Goal: Transaction & Acquisition: Purchase product/service

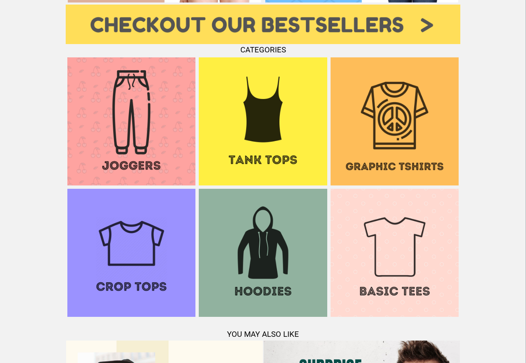
scroll to position [599, 0]
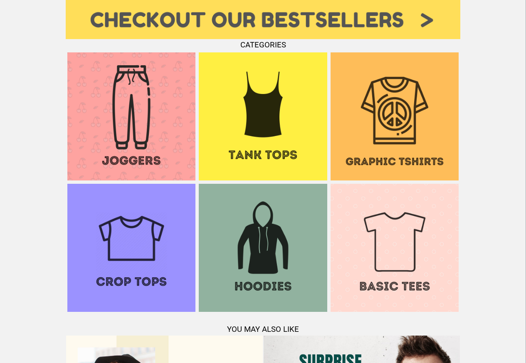
click at [367, 149] on img at bounding box center [394, 116] width 128 height 128
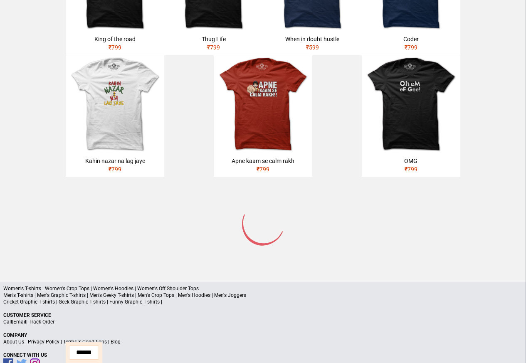
scroll to position [397, 0]
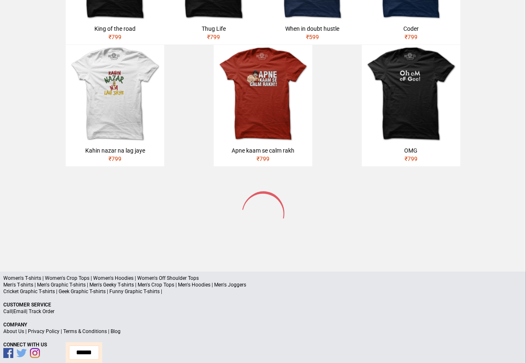
click at [119, 281] on p "Men's T-shirts | Men's Graphic T-shirts | Men's Geeky T-shirts | Men's Crop Top…" at bounding box center [262, 284] width 519 height 7
click at [113, 281] on p "Men's T-shirts | Men's Graphic T-shirts | Men's Geeky T-shirts | Men's Crop Top…" at bounding box center [262, 284] width 519 height 7
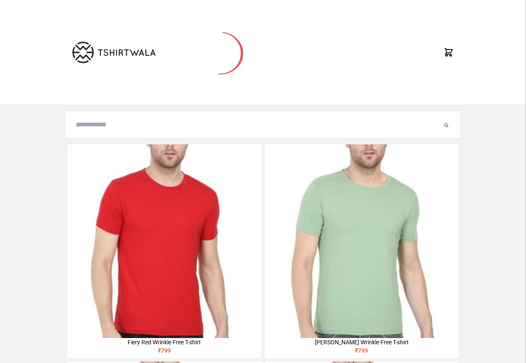
click at [92, 127] on input "search" at bounding box center [259, 125] width 366 height 10
paste input "**********"
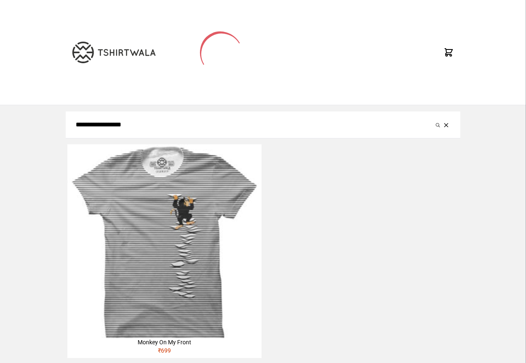
type input "**********"
click at [434, 120] on button "submit" at bounding box center [438, 125] width 8 height 10
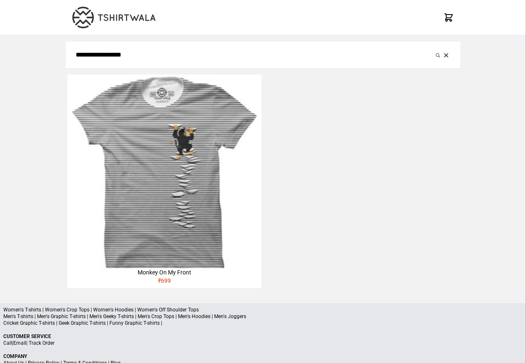
click at [185, 204] on img at bounding box center [164, 171] width 194 height 194
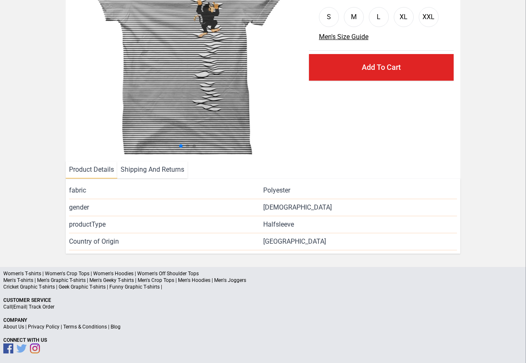
scroll to position [101, 0]
